Goal: Navigation & Orientation: Find specific page/section

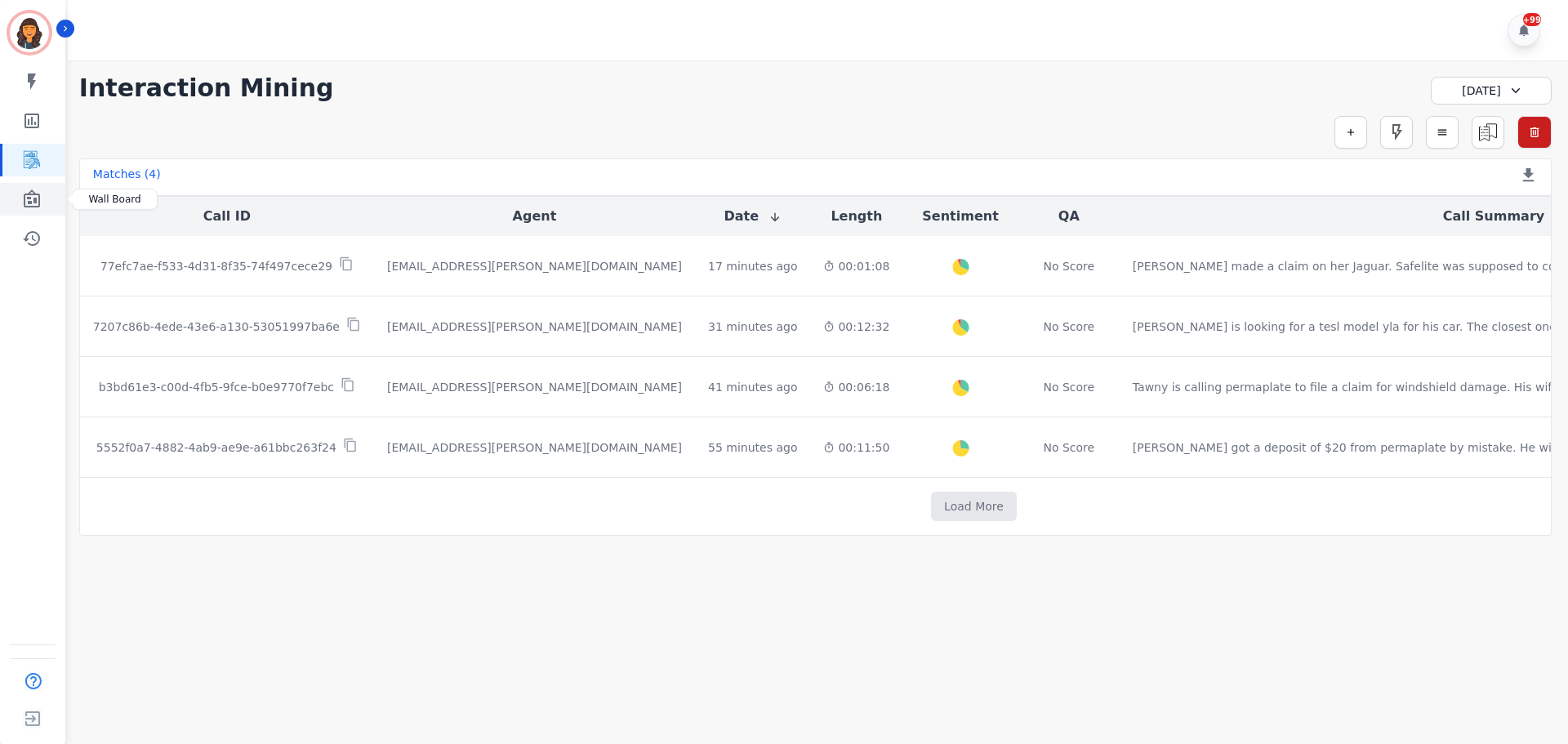
click at [38, 205] on icon "Sidebar" at bounding box center [32, 199] width 17 height 18
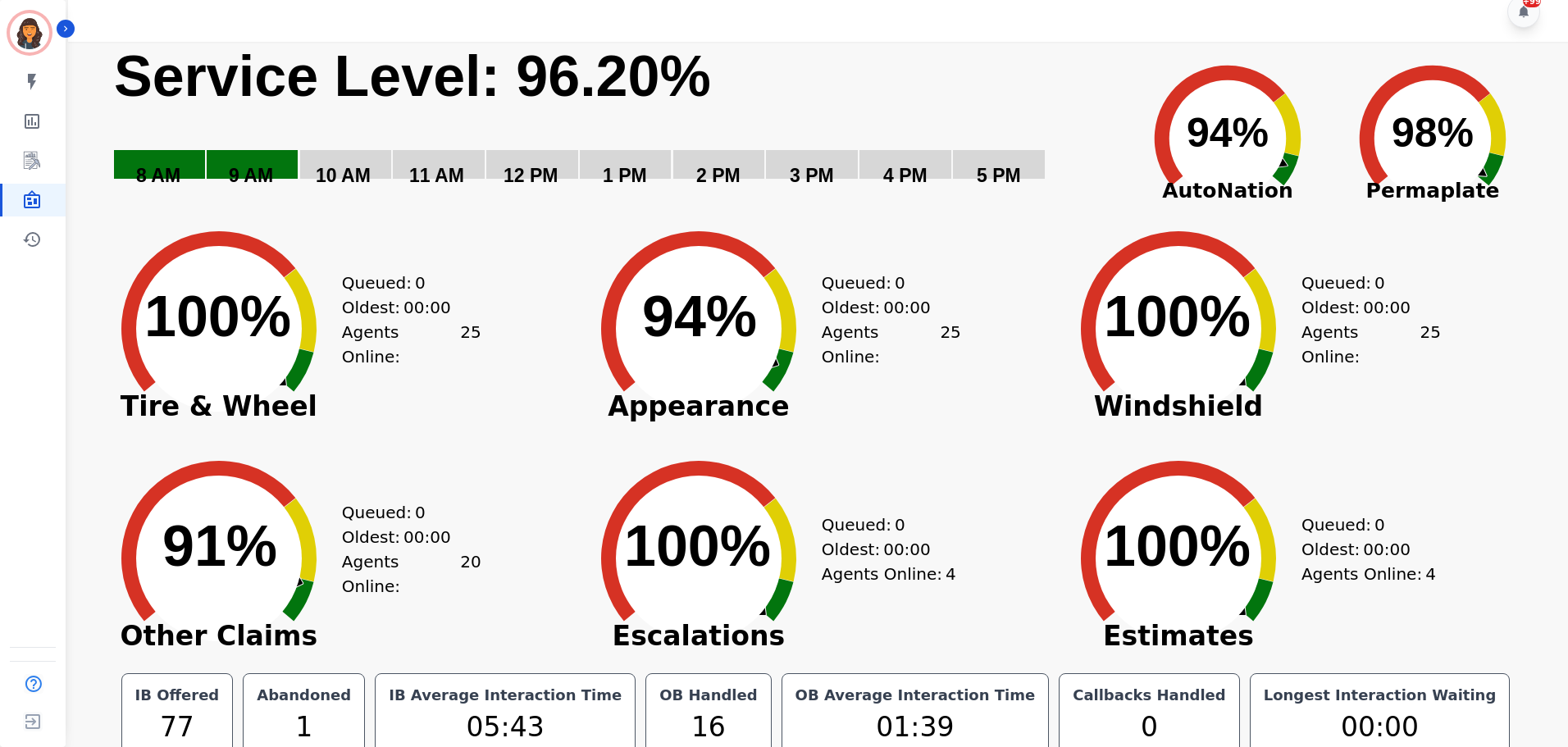
scroll to position [37, 0]
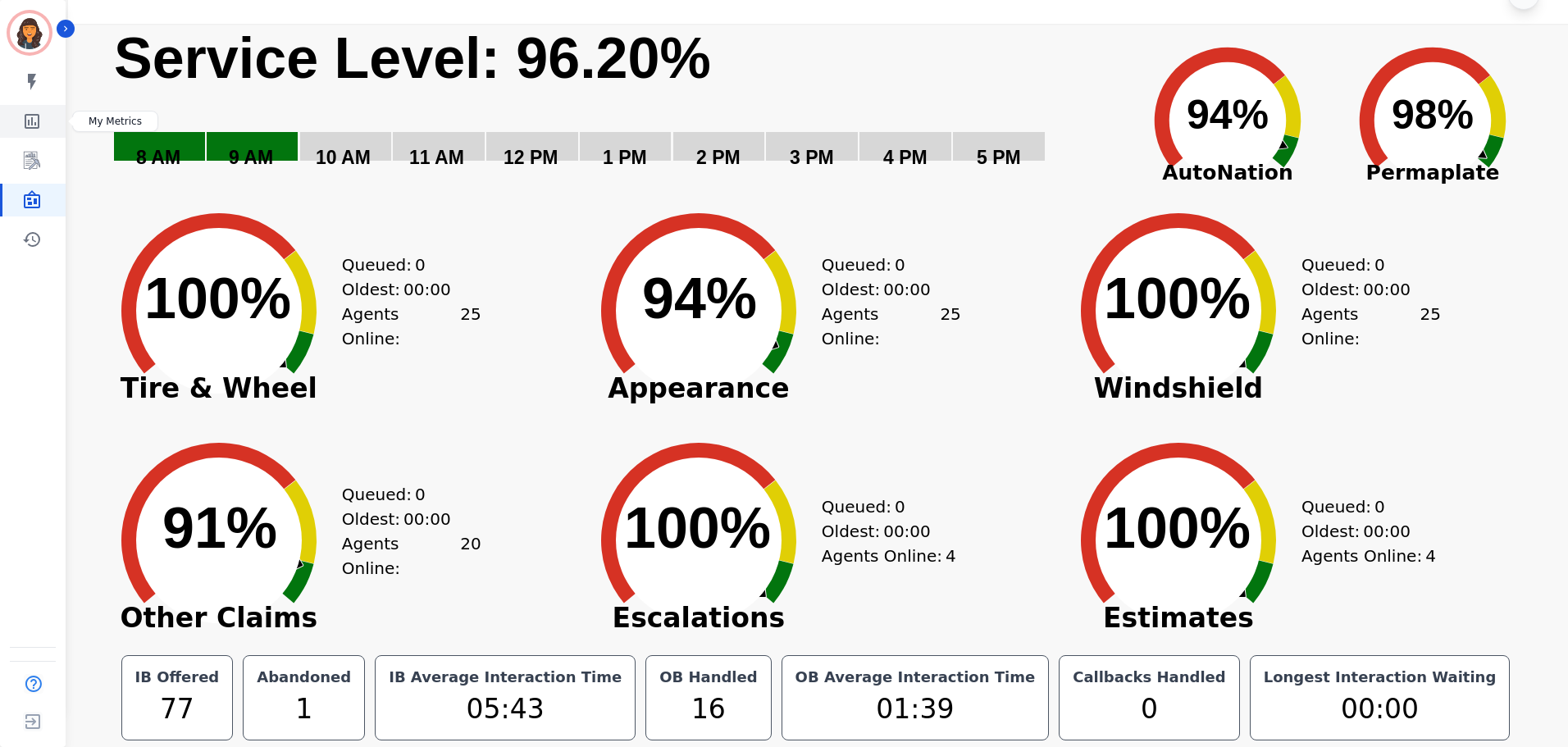
click at [26, 122] on icon "Sidebar" at bounding box center [32, 121] width 15 height 15
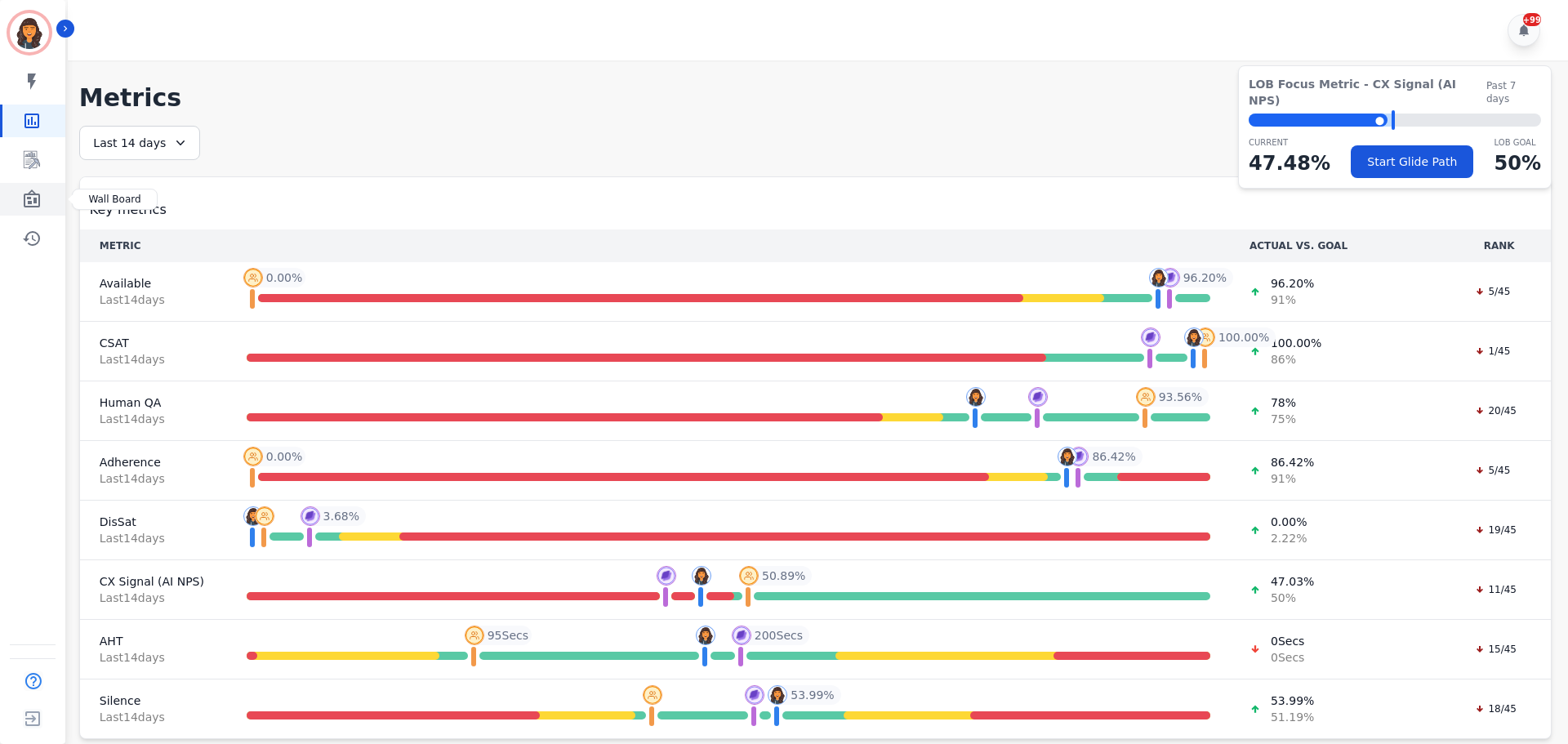
click at [33, 204] on icon "Sidebar" at bounding box center [32, 200] width 20 height 20
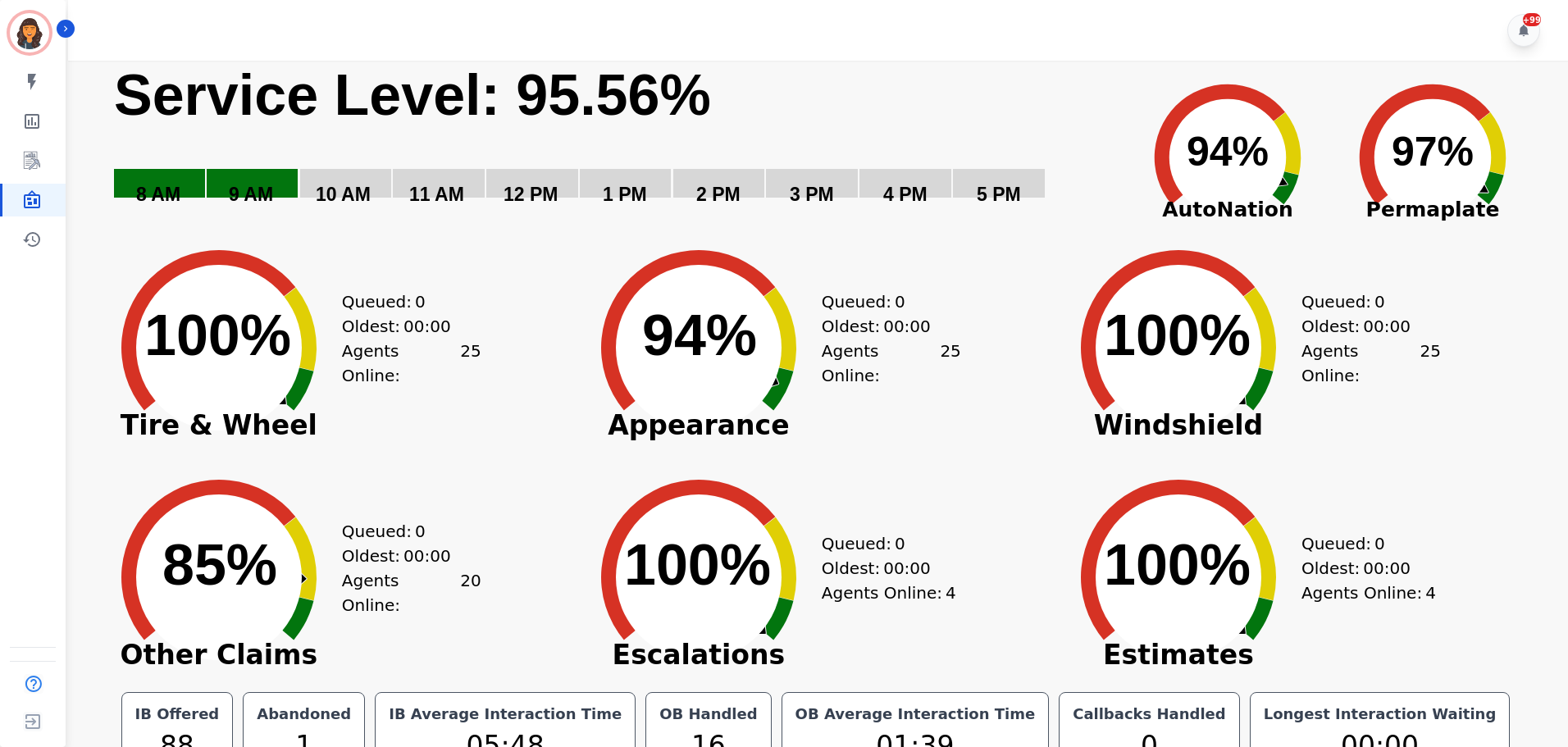
scroll to position [37, 0]
